Goal: Communication & Community: Answer question/provide support

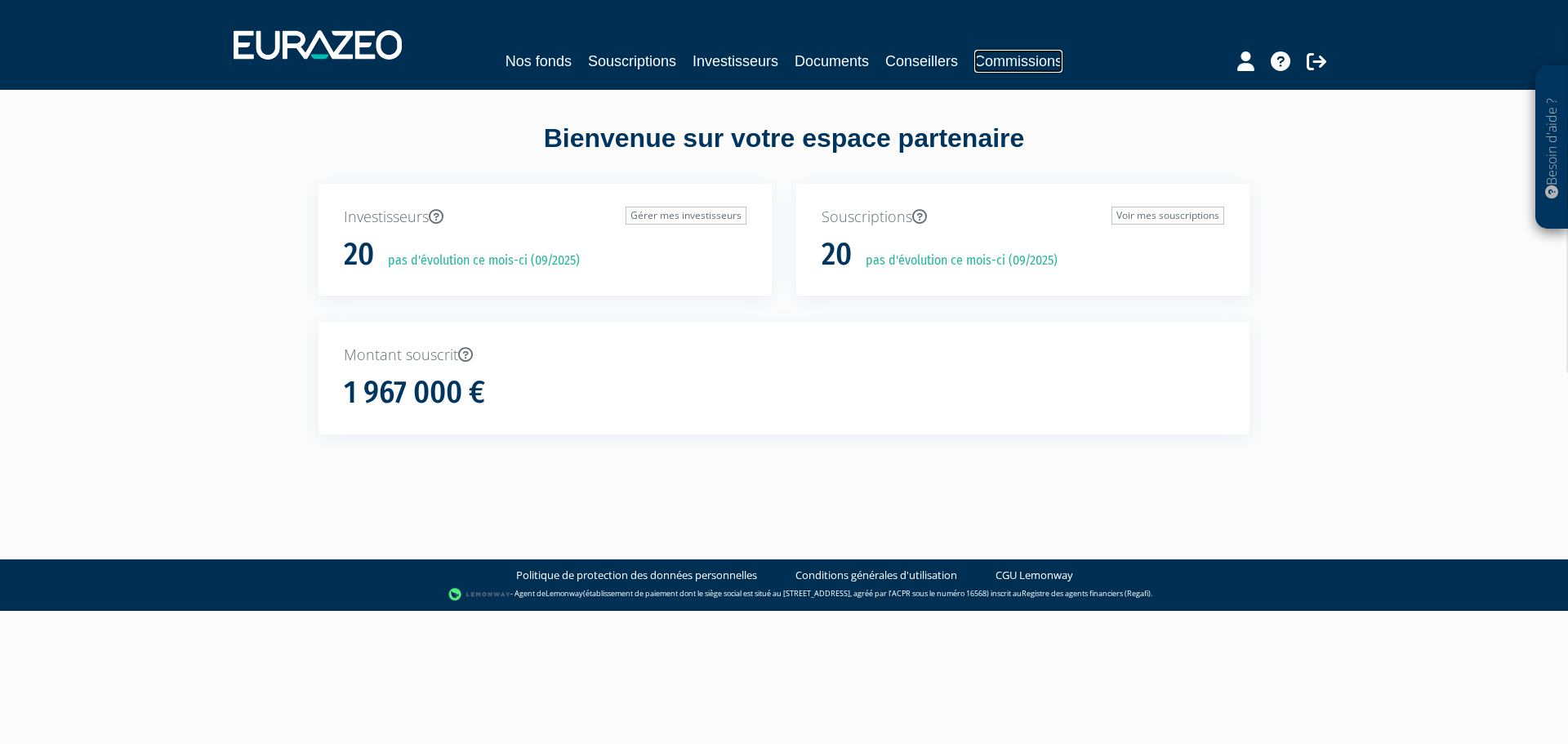
click at [1048, 58] on link "Commissions" at bounding box center [1018, 62] width 88 height 23
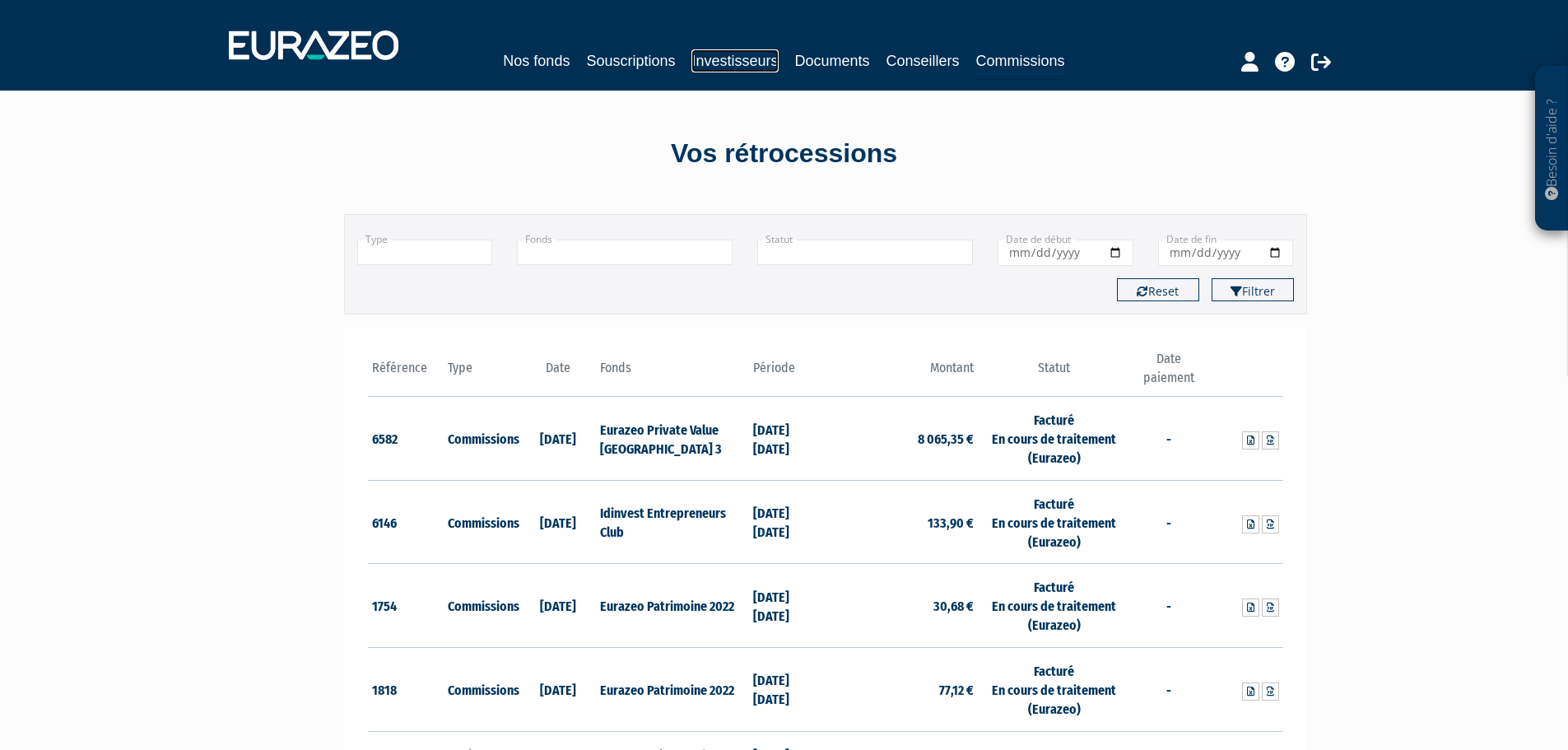
click at [755, 64] on link "Investisseurs" at bounding box center [734, 61] width 86 height 23
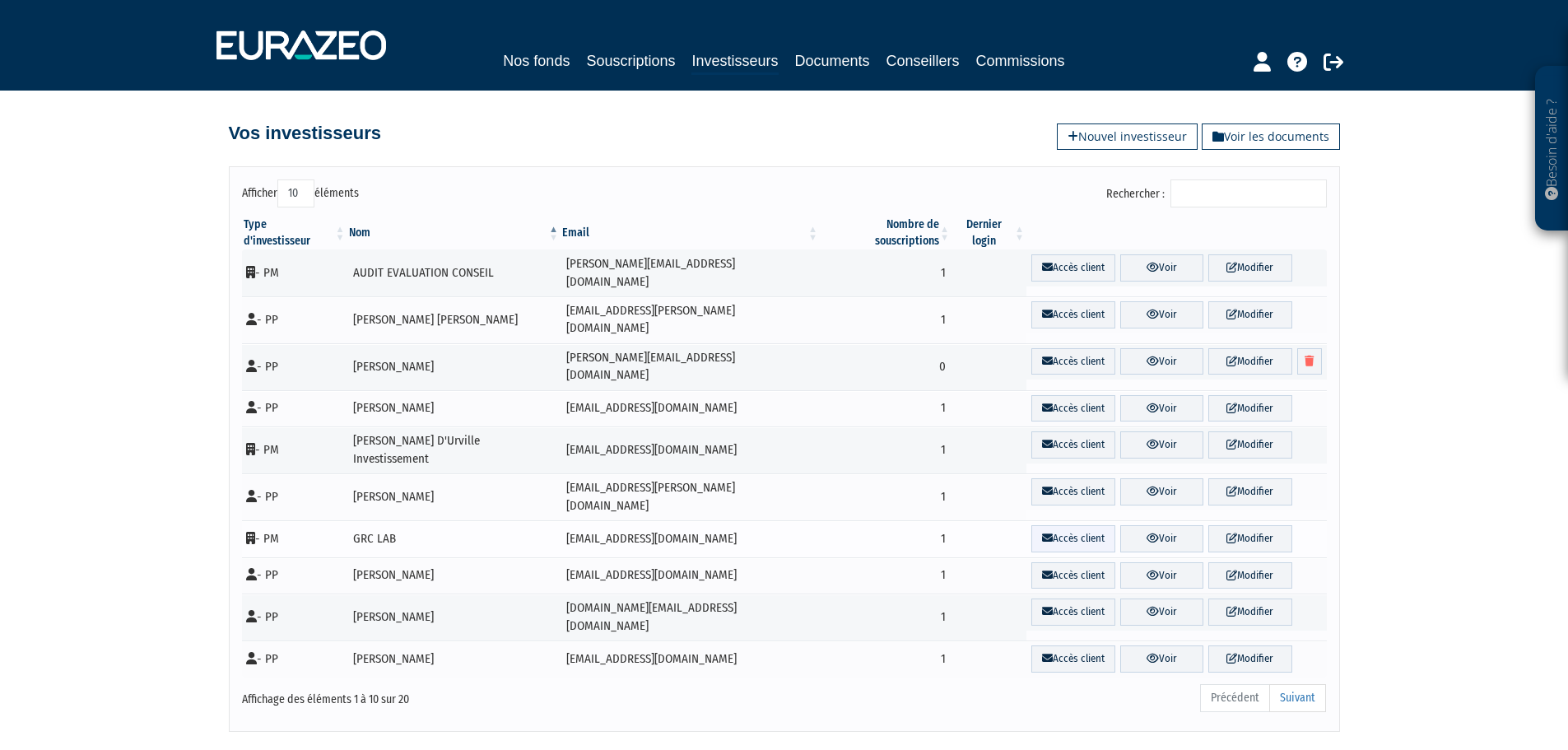
click at [1060, 525] on link "Accès client" at bounding box center [1073, 539] width 84 height 27
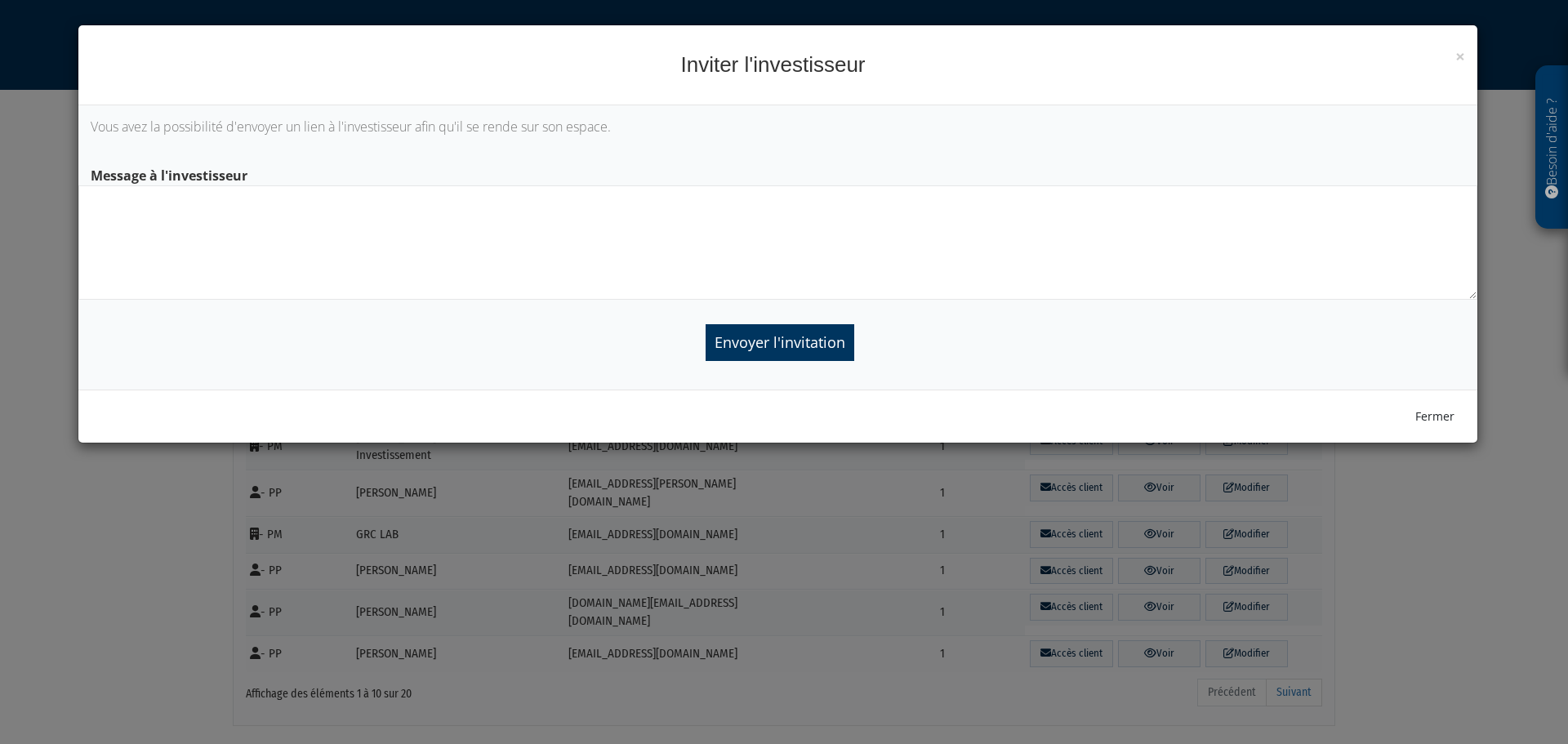
click at [446, 218] on textarea at bounding box center [778, 242] width 1399 height 114
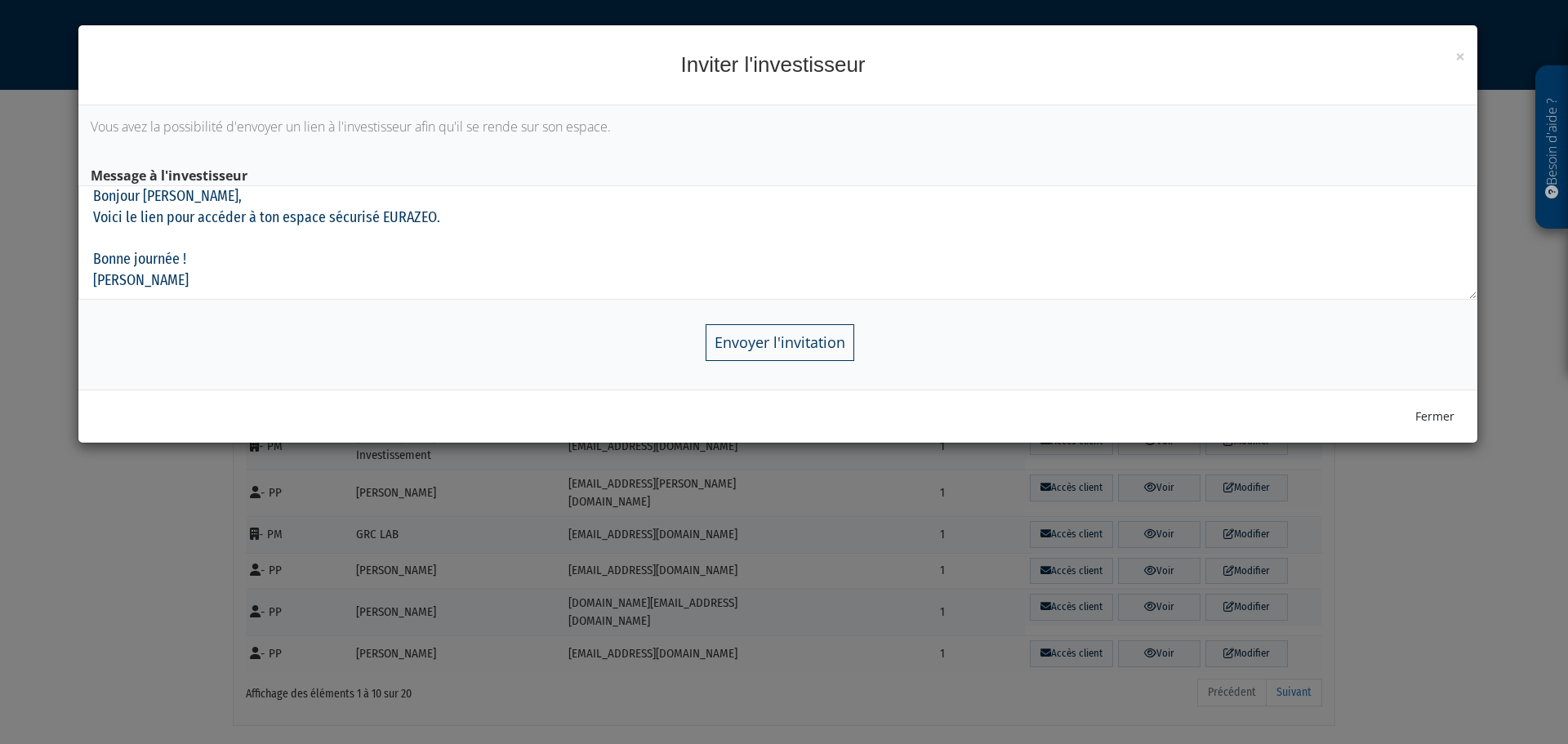
type textarea "Bonjour Jean-François, Voici le lien pour accéder à ton espace sécurisé EURAZEO…"
click at [785, 340] on input "Envoyer l'invitation" at bounding box center [779, 342] width 149 height 37
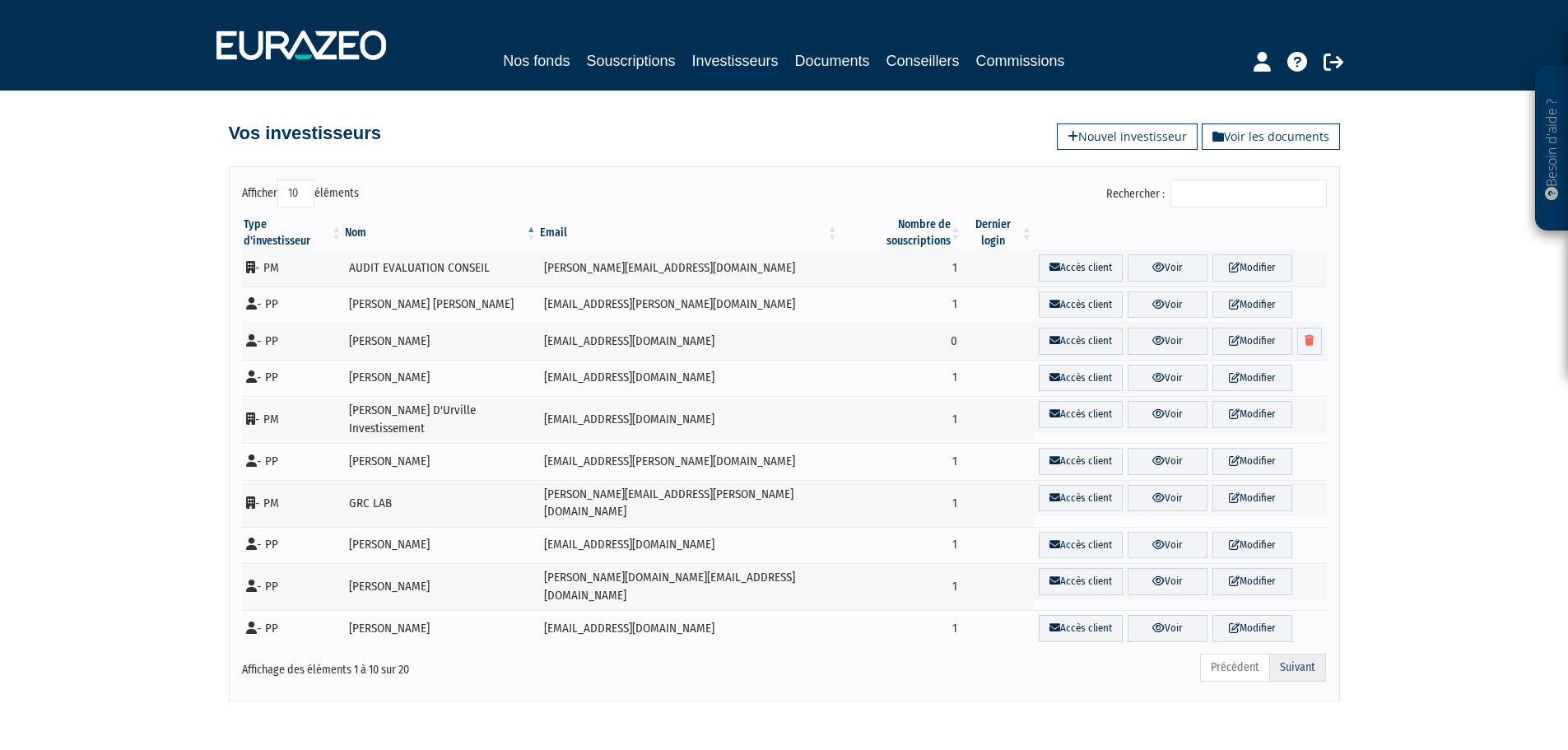
click at [1304, 654] on link "Suivant" at bounding box center [1298, 668] width 57 height 28
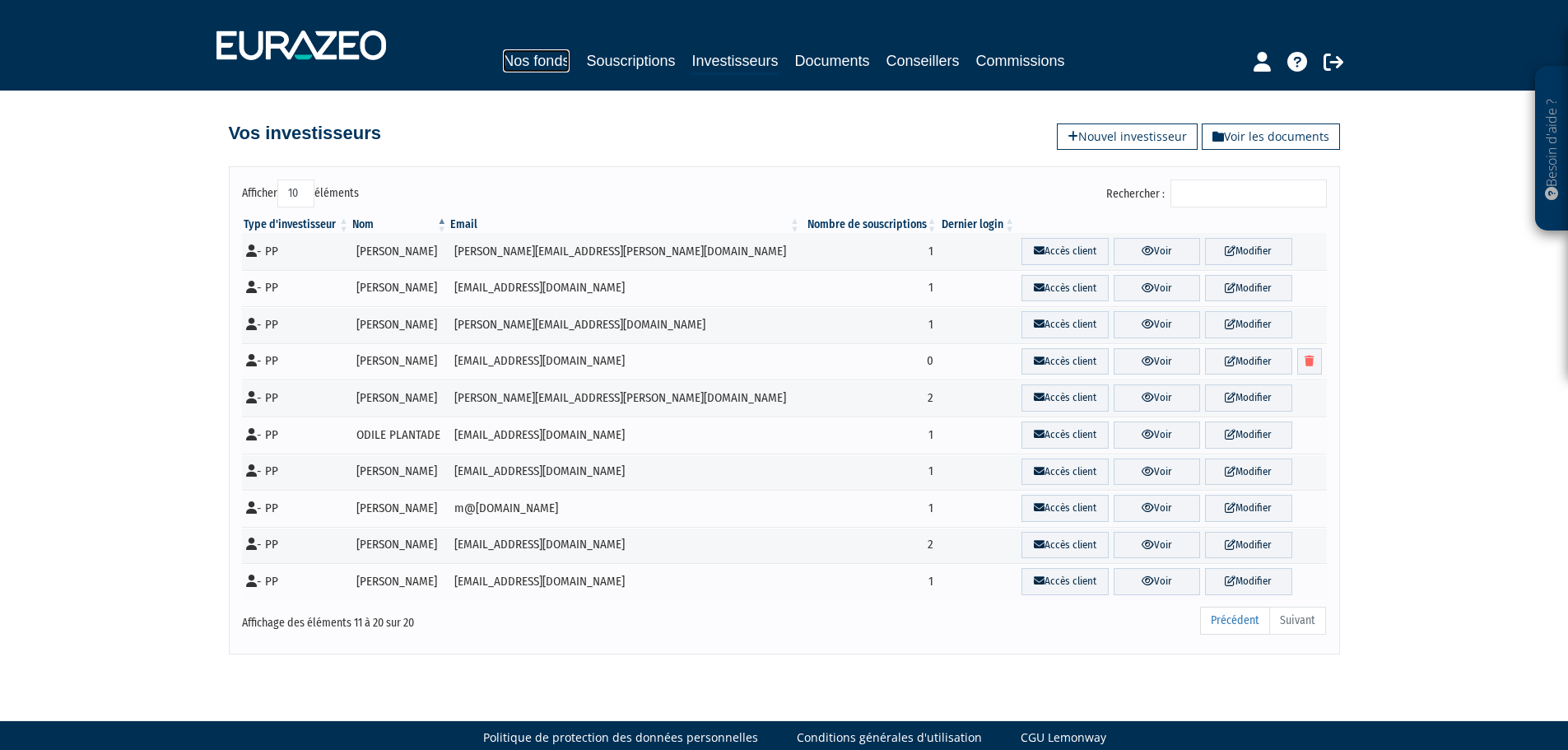
click at [531, 63] on link "Nos fonds" at bounding box center [536, 61] width 67 height 23
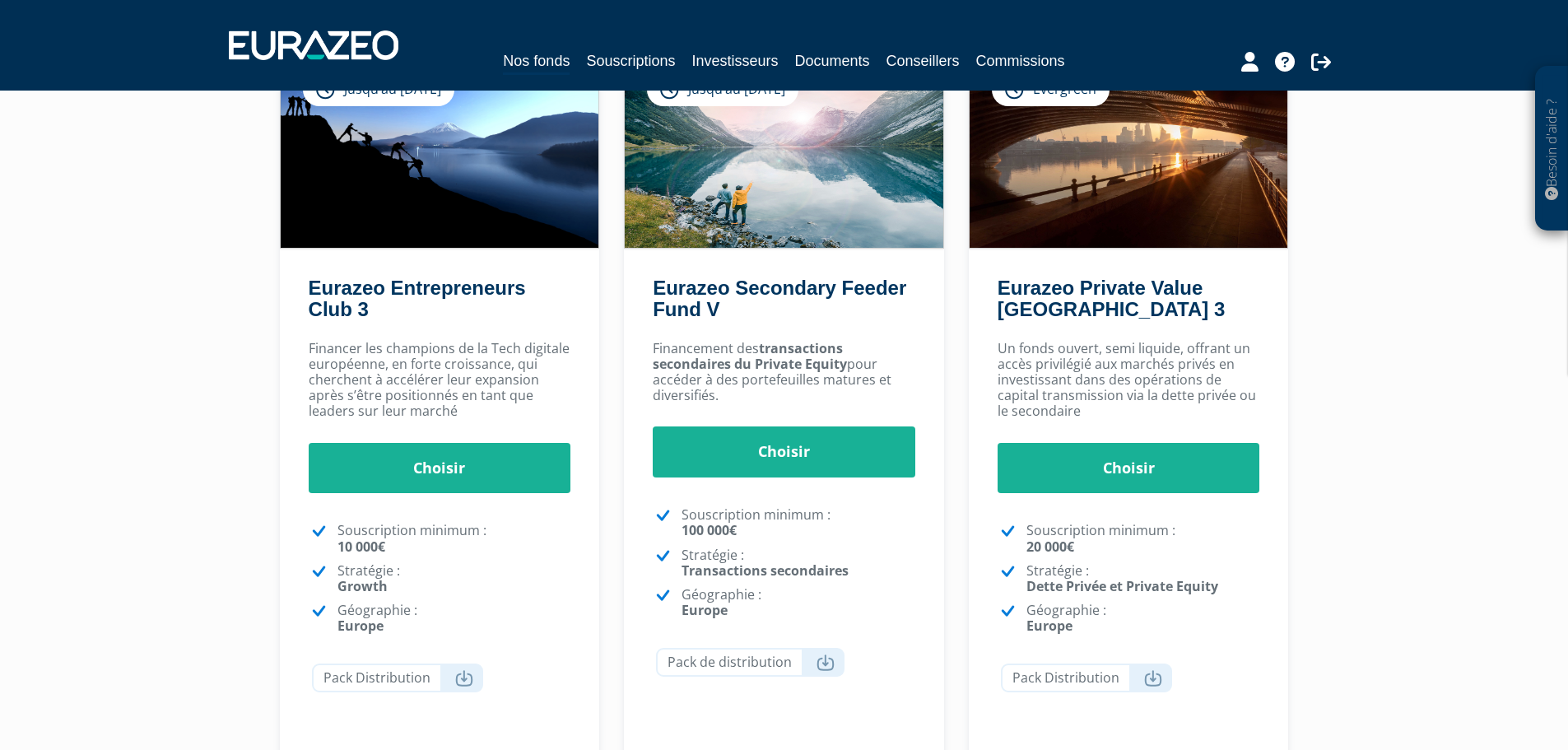
scroll to position [165, 0]
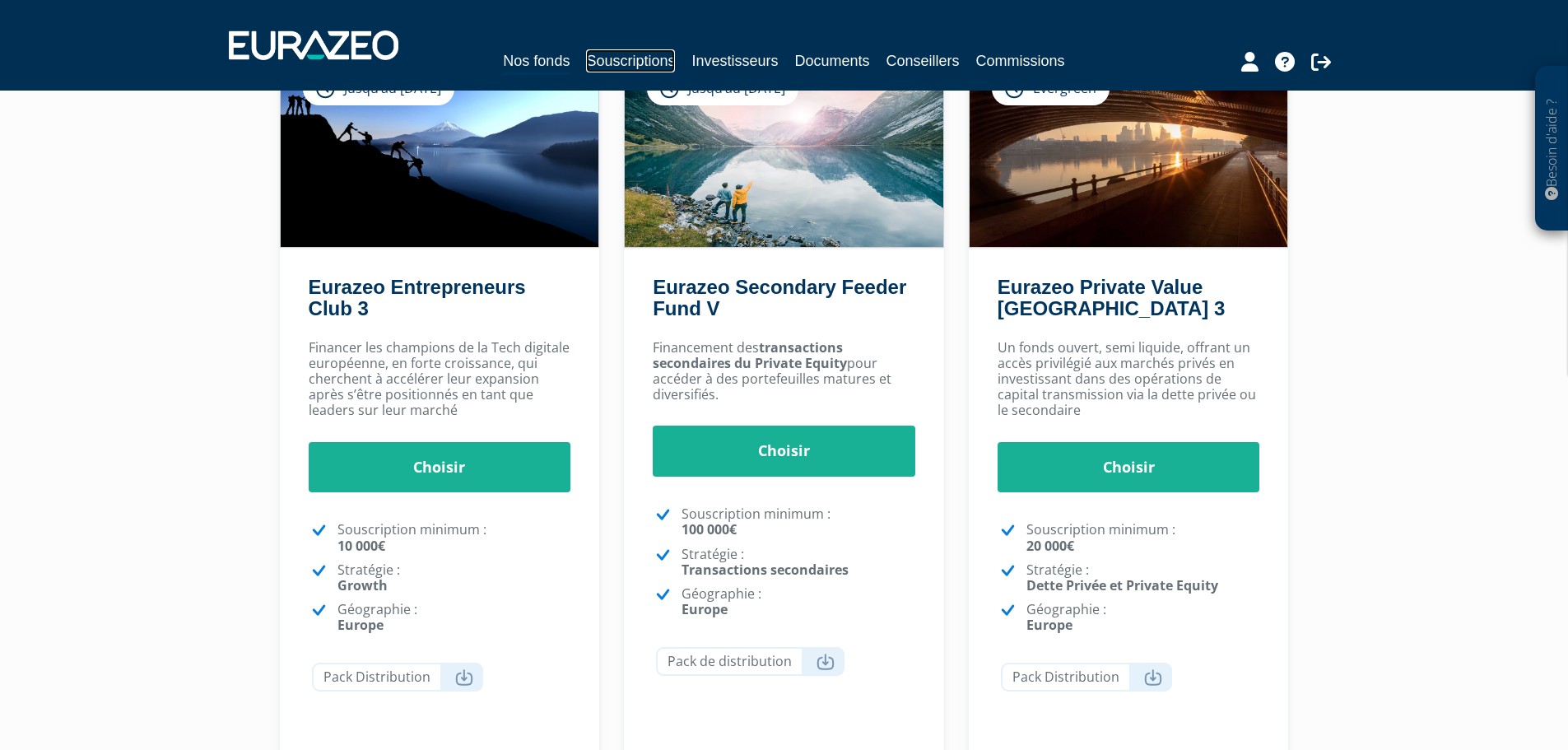
click at [652, 61] on link "Souscriptions" at bounding box center [630, 61] width 89 height 23
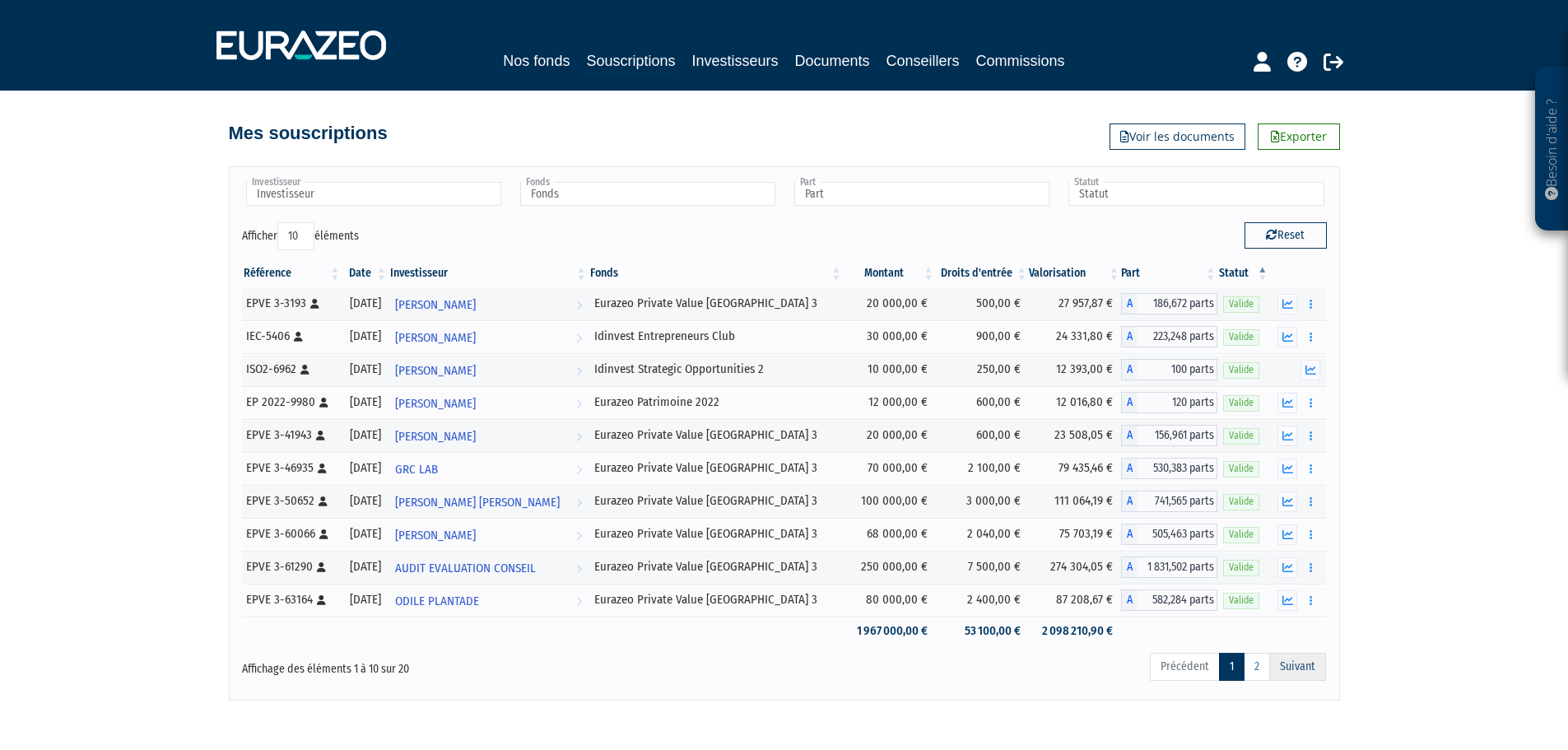
click at [1310, 668] on link "Suivant" at bounding box center [1298, 667] width 57 height 28
click at [1260, 667] on link "2" at bounding box center [1256, 667] width 26 height 28
click at [1263, 662] on link "2" at bounding box center [1256, 667] width 26 height 28
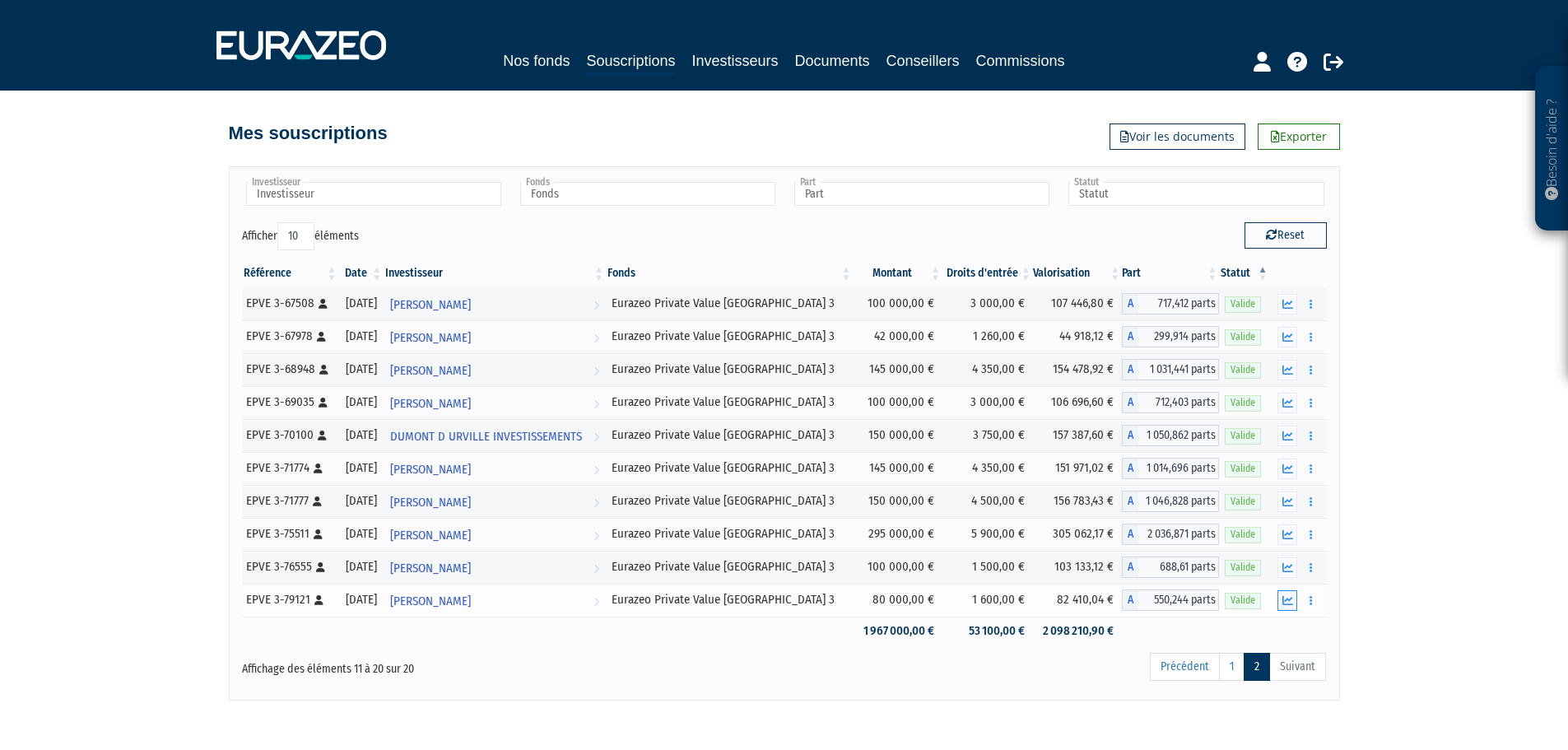
click at [1289, 596] on icon "button" at bounding box center [1287, 601] width 11 height 11
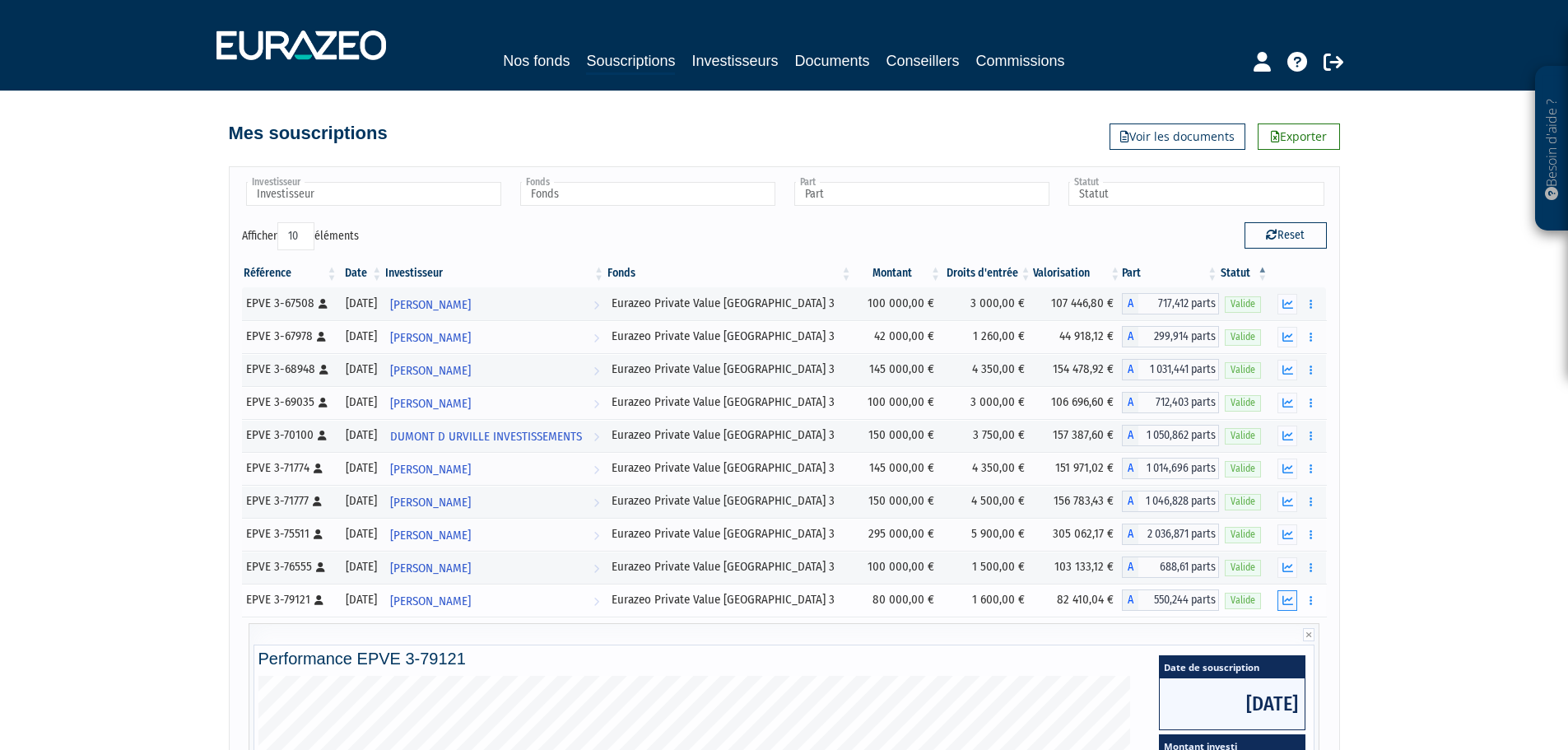
click at [1290, 599] on icon "button" at bounding box center [1287, 601] width 11 height 11
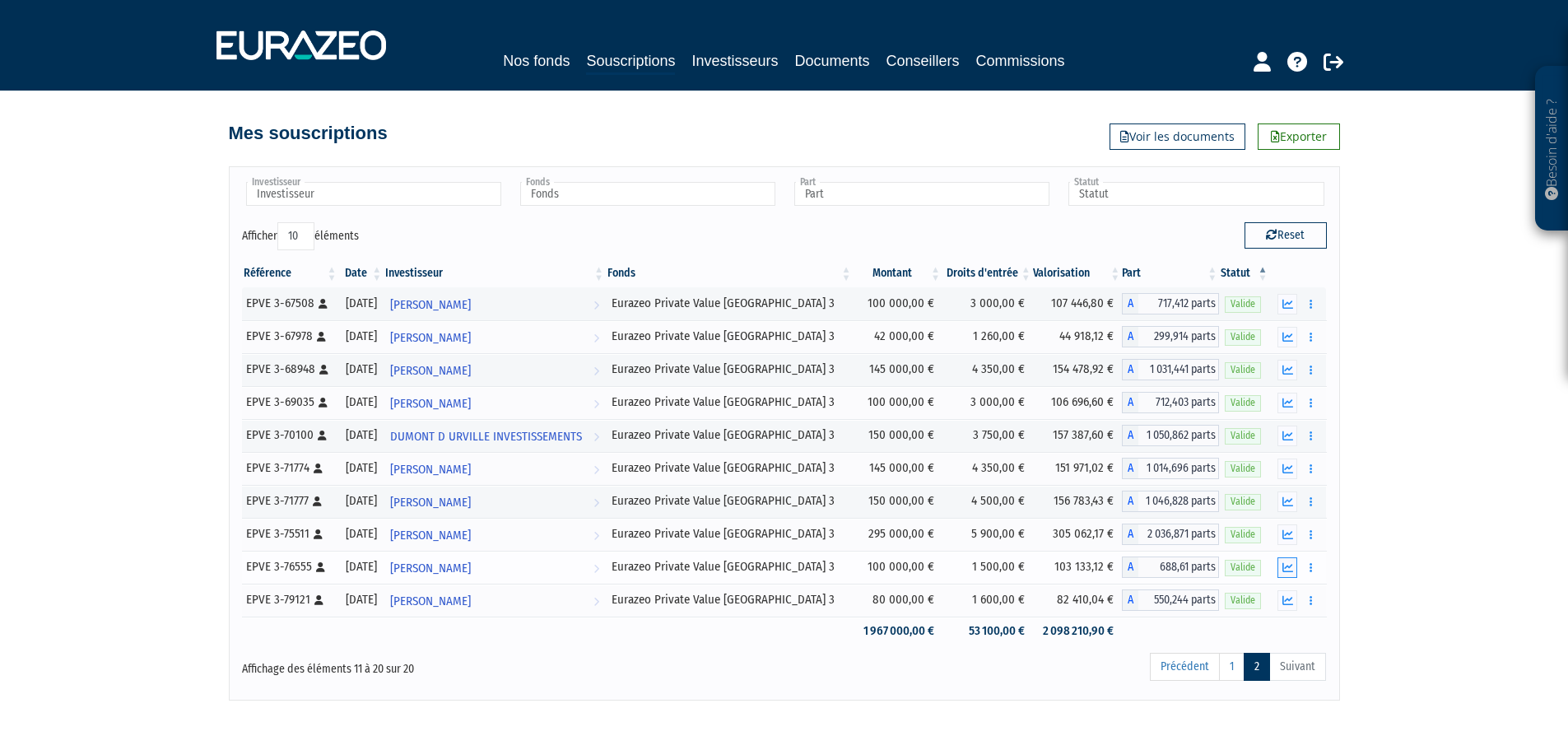
click at [1286, 563] on icon "button" at bounding box center [1287, 568] width 11 height 11
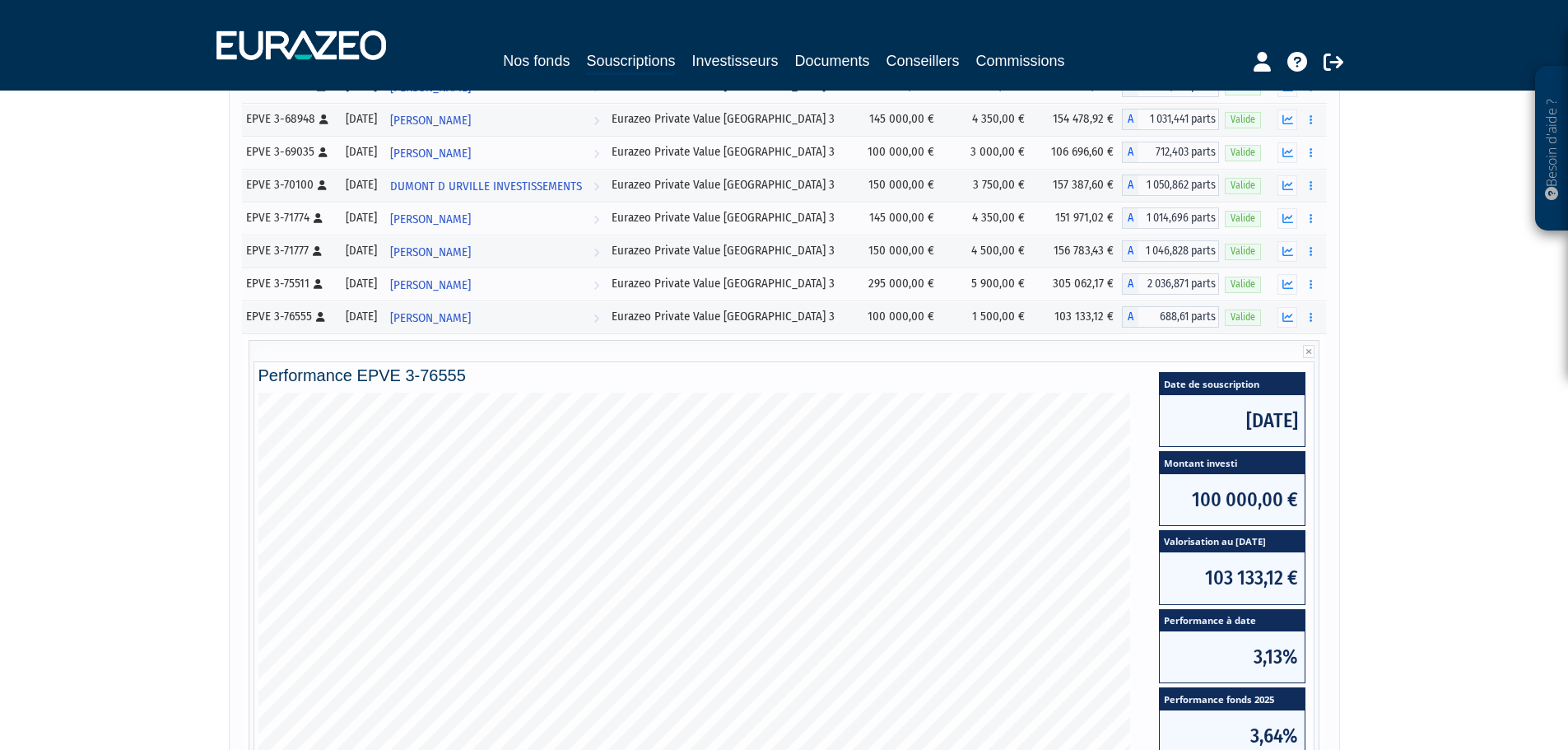
scroll to position [247, 0]
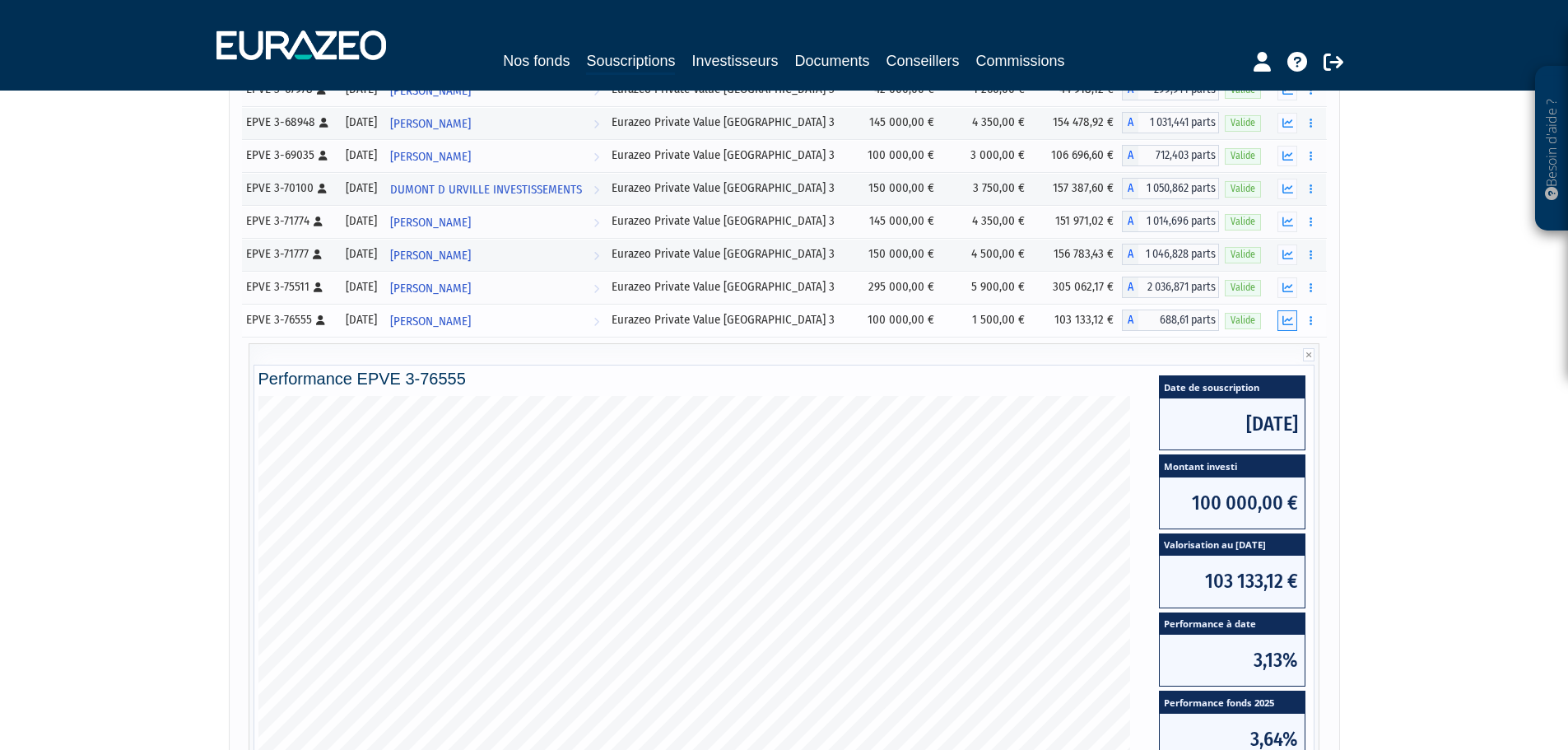
click at [1287, 320] on icon "button" at bounding box center [1287, 321] width 11 height 11
